Goal: Task Accomplishment & Management: Complete application form

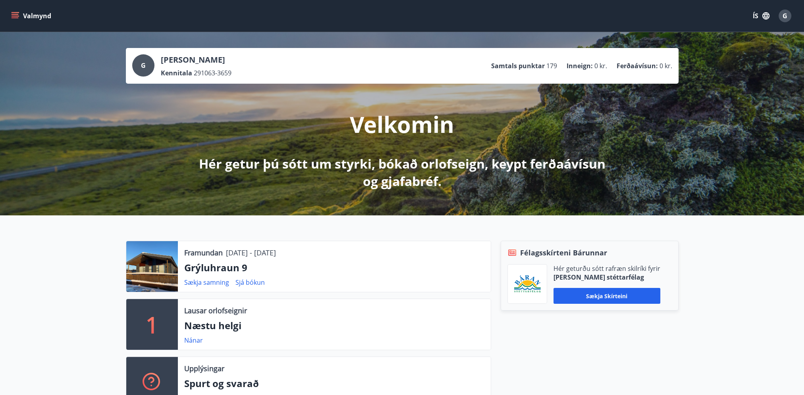
drag, startPoint x: 231, startPoint y: 249, endPoint x: 313, endPoint y: 253, distance: 81.5
click at [313, 253] on div "Framundan [DATE] - [DATE]" at bounding box center [334, 253] width 300 height 10
drag, startPoint x: 313, startPoint y: 253, endPoint x: 329, endPoint y: 273, distance: 25.4
click at [324, 273] on p "Grýluhraun 9" at bounding box center [334, 267] width 300 height 13
click at [645, 325] on div "Félagsskírteni Bárunnar Hér geturðu sótt rafræn skilríki fyrir [PERSON_NAME] st…" at bounding box center [584, 328] width 187 height 174
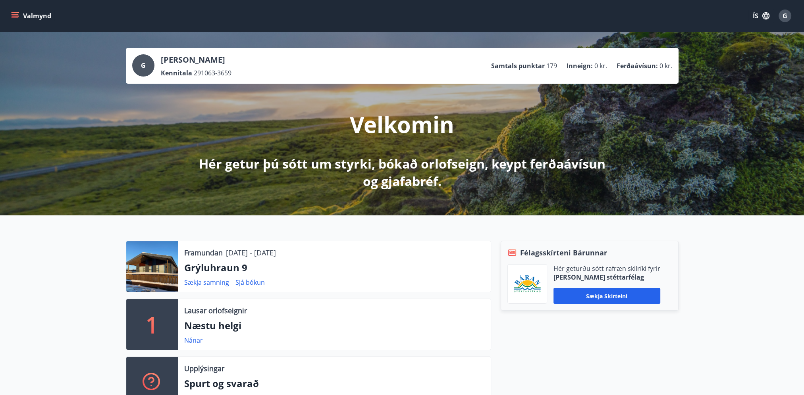
drag, startPoint x: 190, startPoint y: 244, endPoint x: 283, endPoint y: 252, distance: 93.2
click at [283, 252] on div "Framundan [DATE] - [DATE] Grýluhraun 9 Sækja samning Sjá bókun" at bounding box center [334, 266] width 313 height 51
drag, startPoint x: 283, startPoint y: 252, endPoint x: 288, endPoint y: 273, distance: 22.0
click at [288, 273] on p "Grýluhraun 9" at bounding box center [334, 267] width 300 height 13
click at [26, 13] on button "Valmynd" at bounding box center [32, 16] width 45 height 14
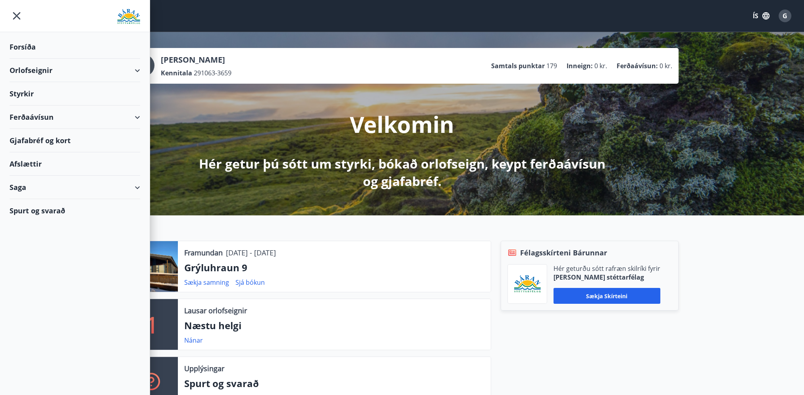
click at [43, 59] on div "Styrkir" at bounding box center [75, 46] width 131 height 23
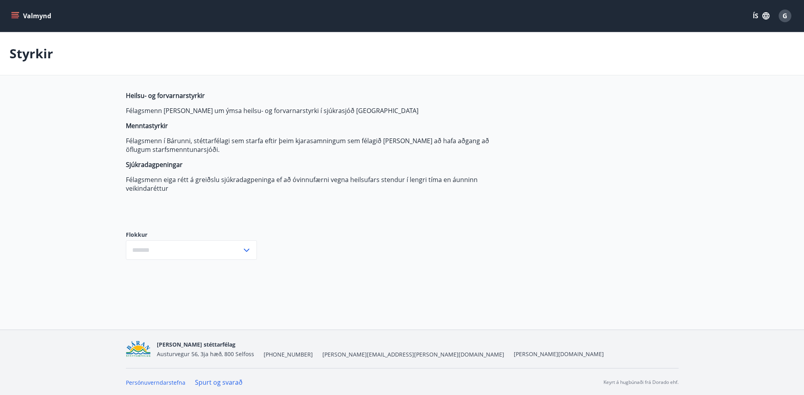
type input "***"
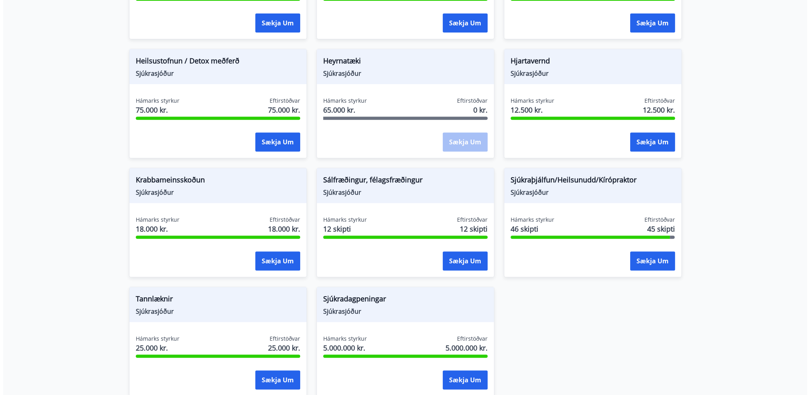
scroll to position [437, 0]
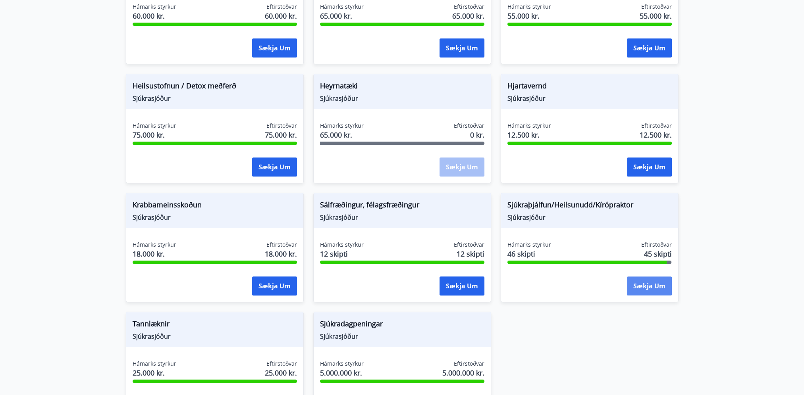
click at [640, 282] on button "Sækja um" at bounding box center [649, 286] width 45 height 19
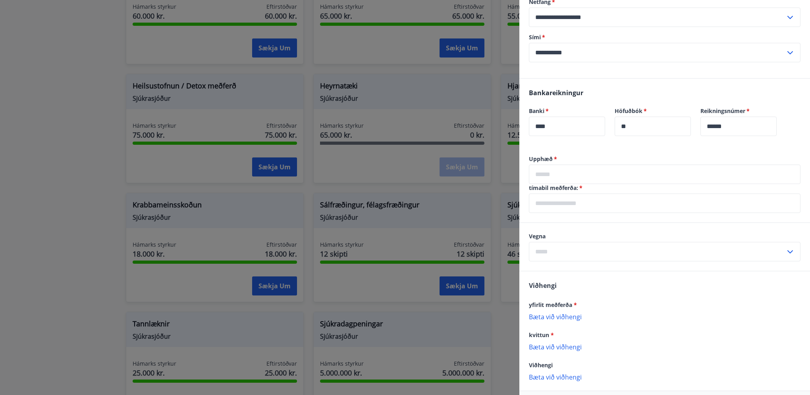
scroll to position [184, 0]
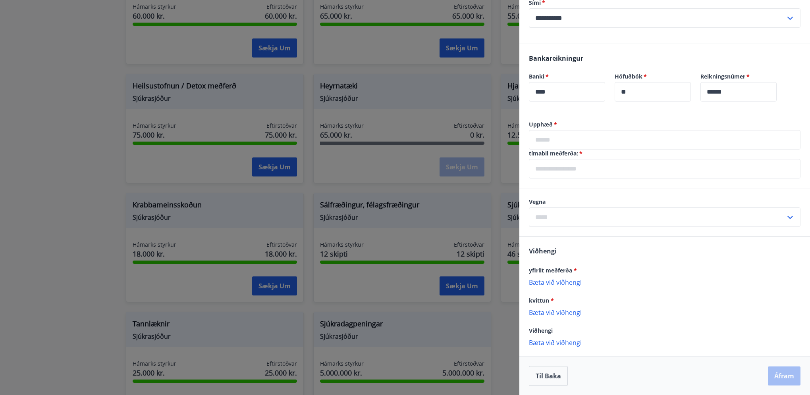
click at [581, 135] on input "text" at bounding box center [665, 139] width 272 height 19
click at [596, 139] on input "text" at bounding box center [665, 139] width 272 height 19
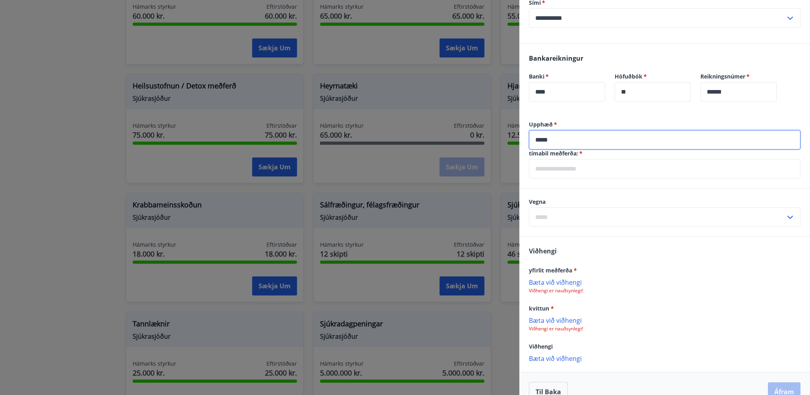
type input "*****"
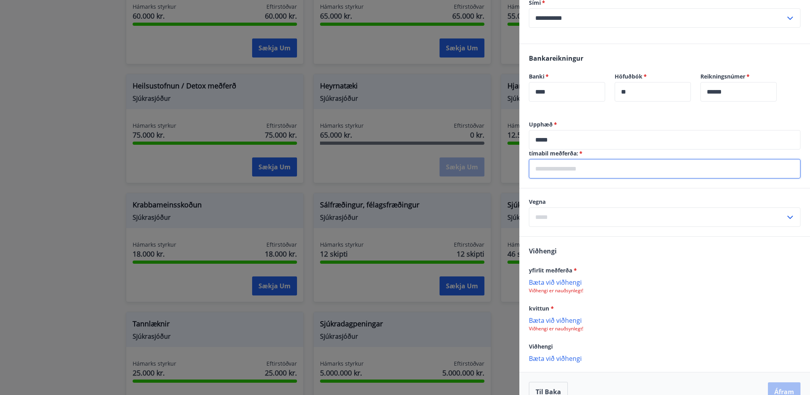
click at [597, 167] on input "text" at bounding box center [665, 168] width 272 height 19
type input "*********"
click at [580, 215] on input "text" at bounding box center [657, 217] width 256 height 19
click at [573, 263] on li "Kírópraktor" at bounding box center [664, 263] width 271 height 14
type input "**********"
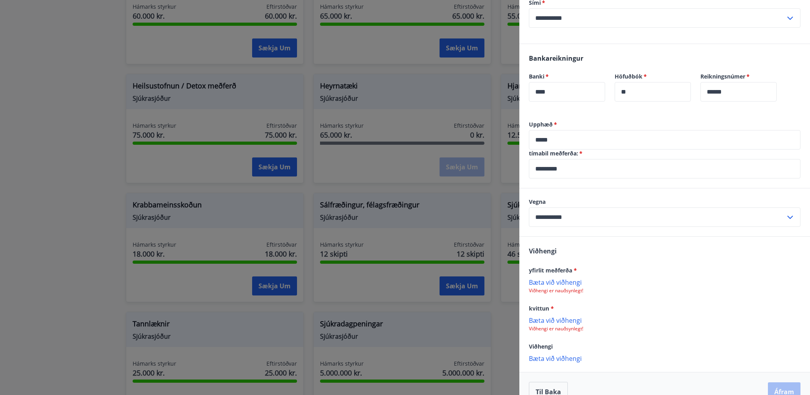
click at [558, 284] on p "Bæta við viðhengi" at bounding box center [665, 282] width 272 height 8
click at [570, 318] on p "Bæta við viðhengi" at bounding box center [665, 321] width 272 height 8
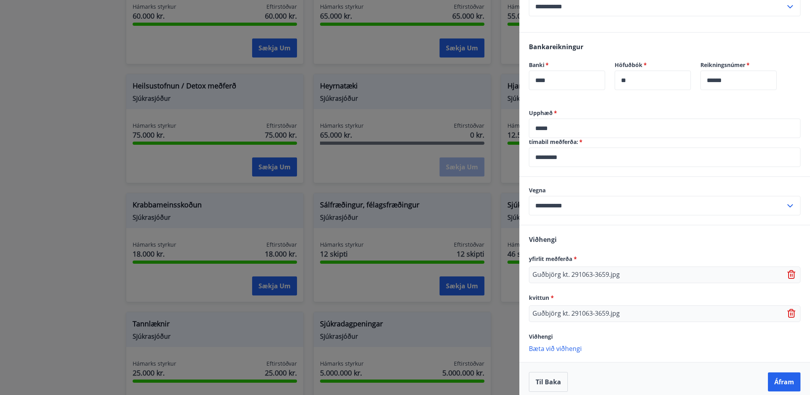
scroll to position [201, 0]
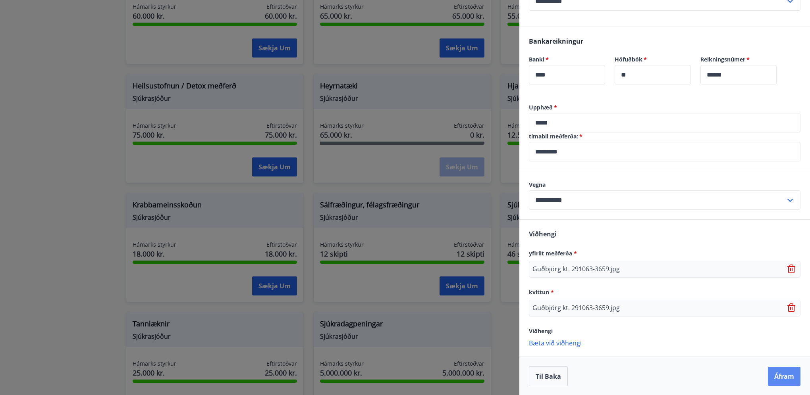
click at [774, 372] on button "Áfram" at bounding box center [784, 376] width 33 height 19
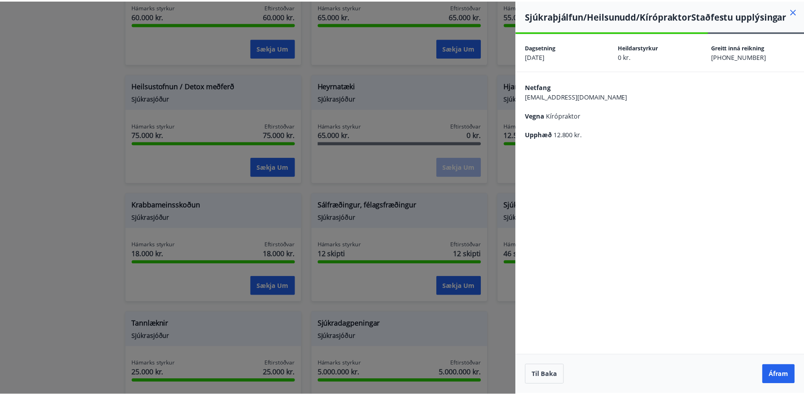
scroll to position [0, 0]
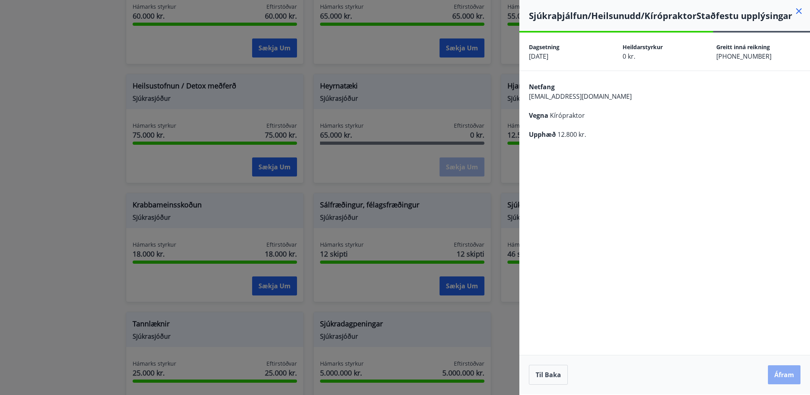
click at [778, 373] on button "Áfram" at bounding box center [784, 375] width 33 height 19
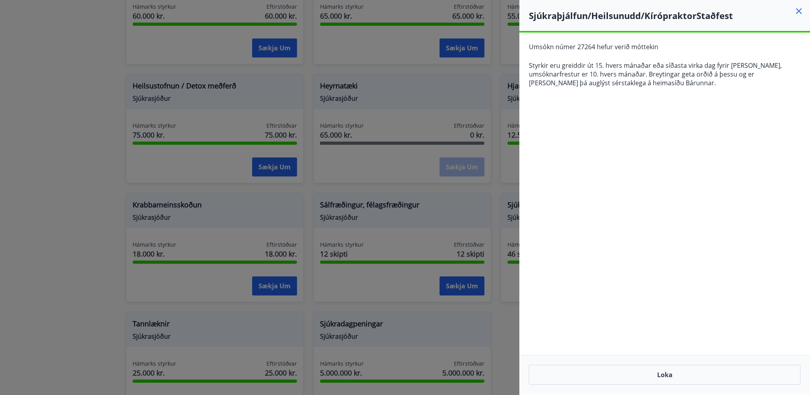
click at [673, 114] on div "**********" at bounding box center [664, 214] width 291 height 362
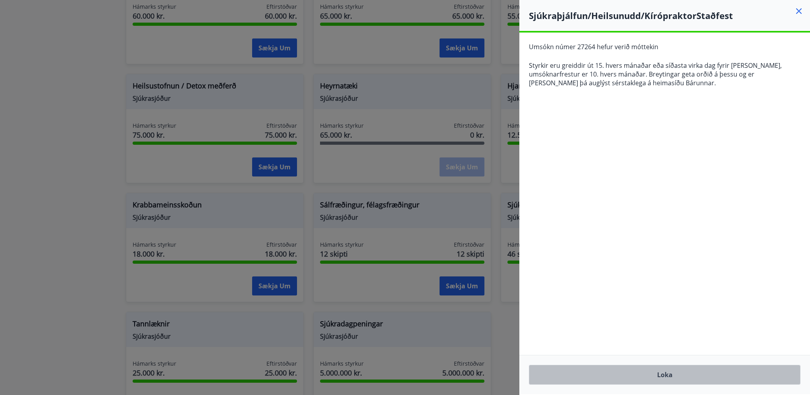
click at [695, 370] on button "Loka" at bounding box center [665, 375] width 272 height 20
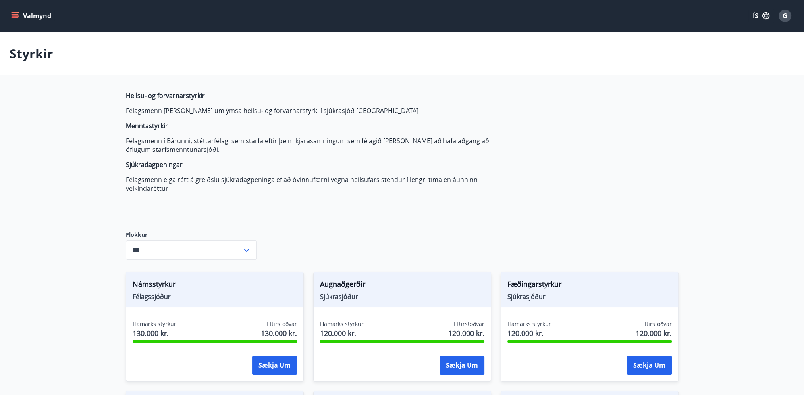
click at [31, 11] on button "Valmynd" at bounding box center [32, 16] width 45 height 14
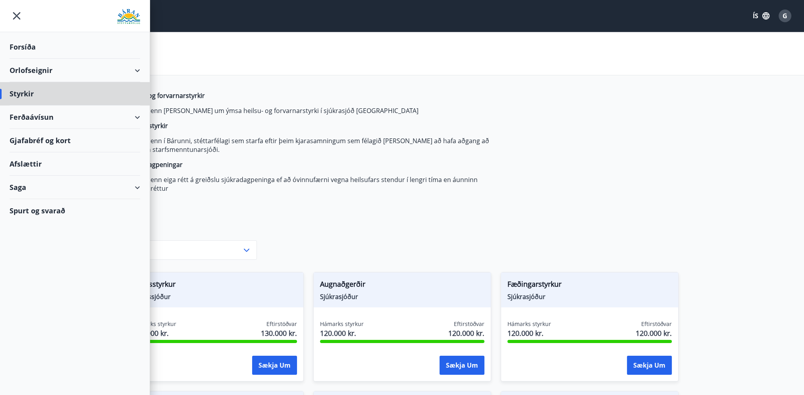
click at [33, 45] on div "Forsíða" at bounding box center [75, 46] width 131 height 23
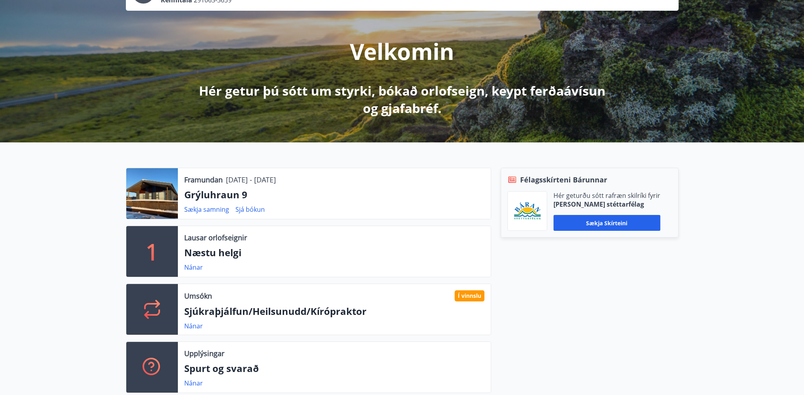
scroll to position [119, 0]
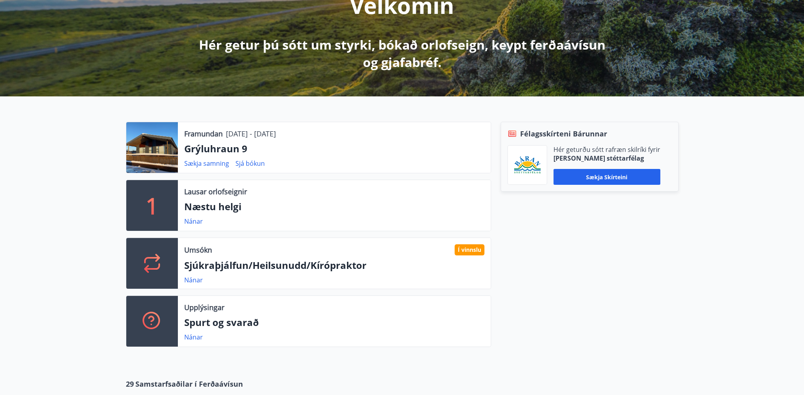
click at [599, 275] on div "Félagsskírteni Bárunnar Hér geturðu sótt rafræn skilríki fyrir [PERSON_NAME] st…" at bounding box center [584, 238] width 187 height 232
drag, startPoint x: 694, startPoint y: 260, endPoint x: 694, endPoint y: 273, distance: 12.7
click at [694, 260] on div "Framundan [DATE] - [DATE] Grýluhraun 9 Sækja samning Sjá bókun 1 Lausar orlofse…" at bounding box center [402, 231] width 804 height 270
